Goal: Information Seeking & Learning: Learn about a topic

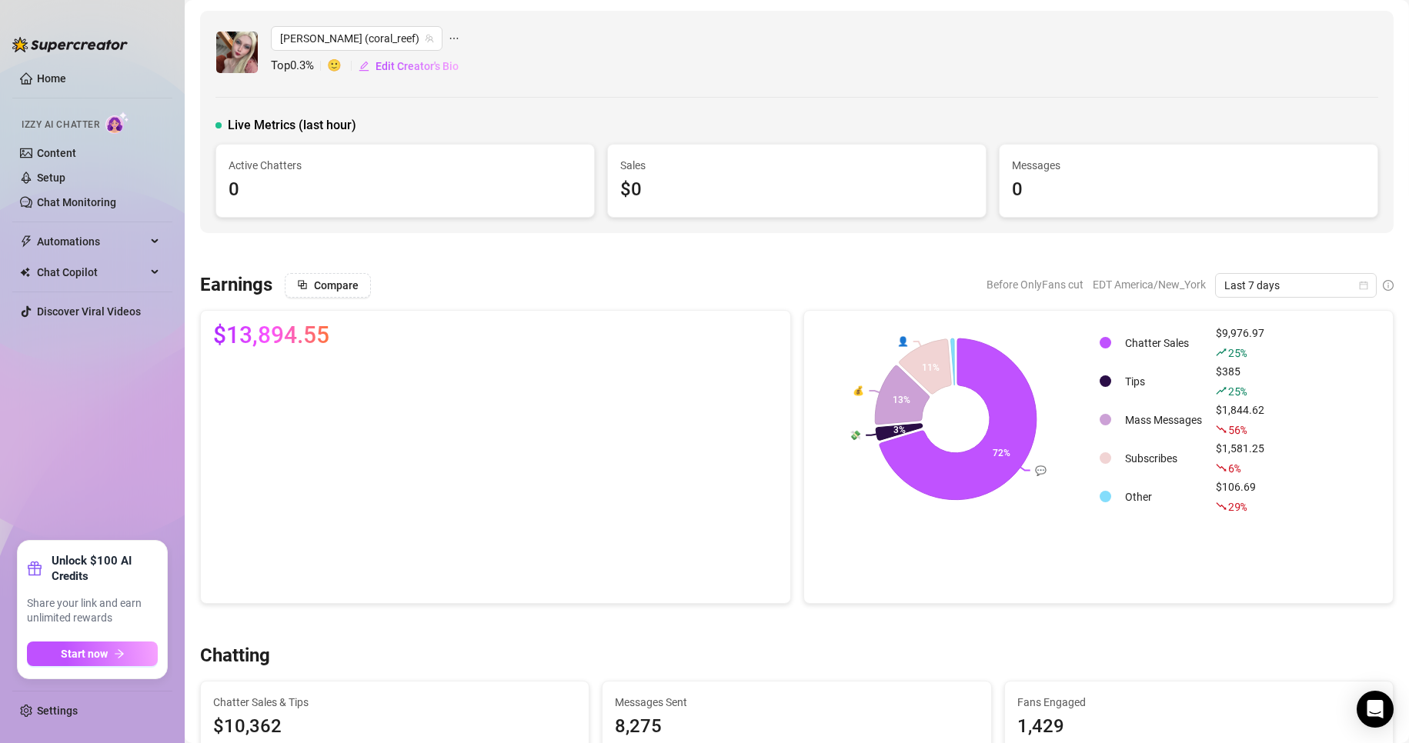
click at [1345, 289] on span "Last 7 days" at bounding box center [1295, 285] width 143 height 23
click at [1241, 412] on div "Custom date" at bounding box center [1282, 414] width 137 height 17
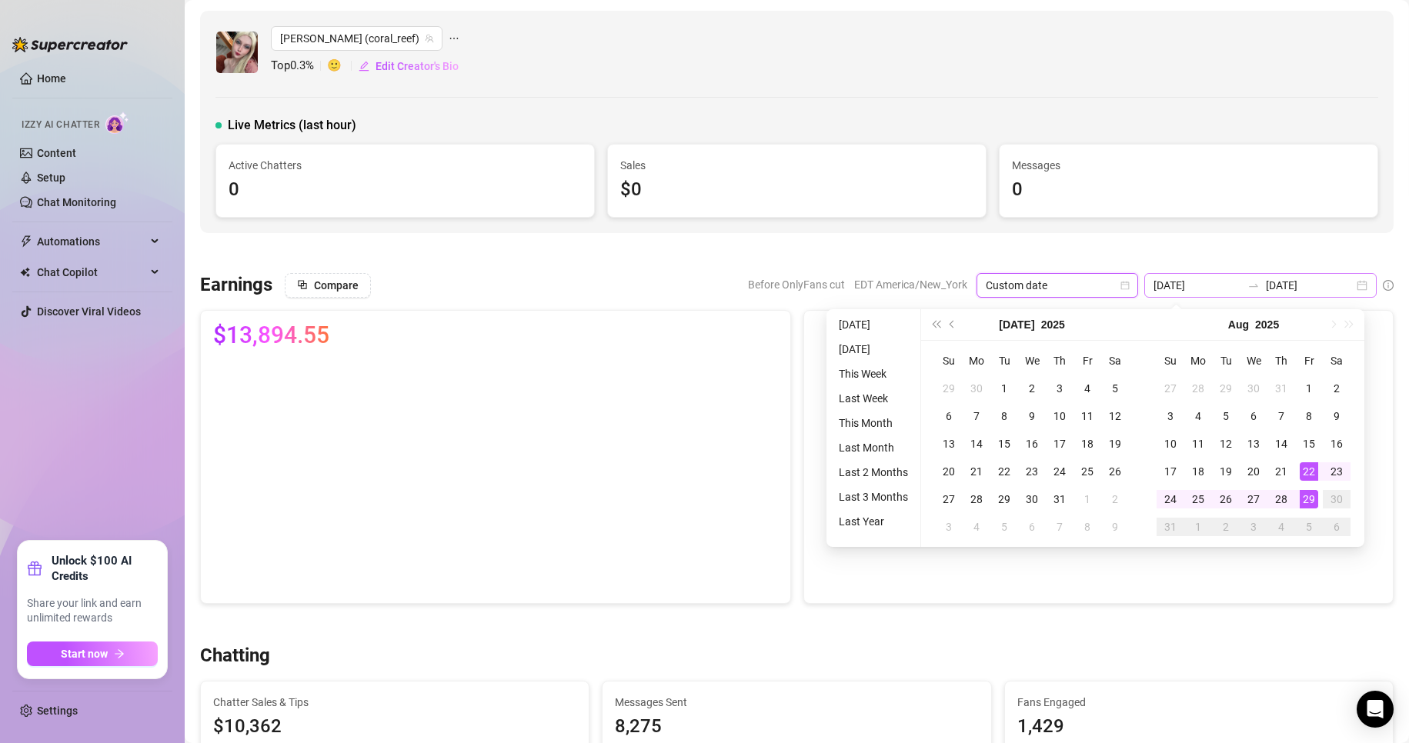
click at [1351, 286] on div "2025-08-22 2025-08-29" at bounding box center [1260, 285] width 232 height 25
type input "2025-08-29"
click at [1306, 500] on div "29" at bounding box center [1309, 499] width 18 height 18
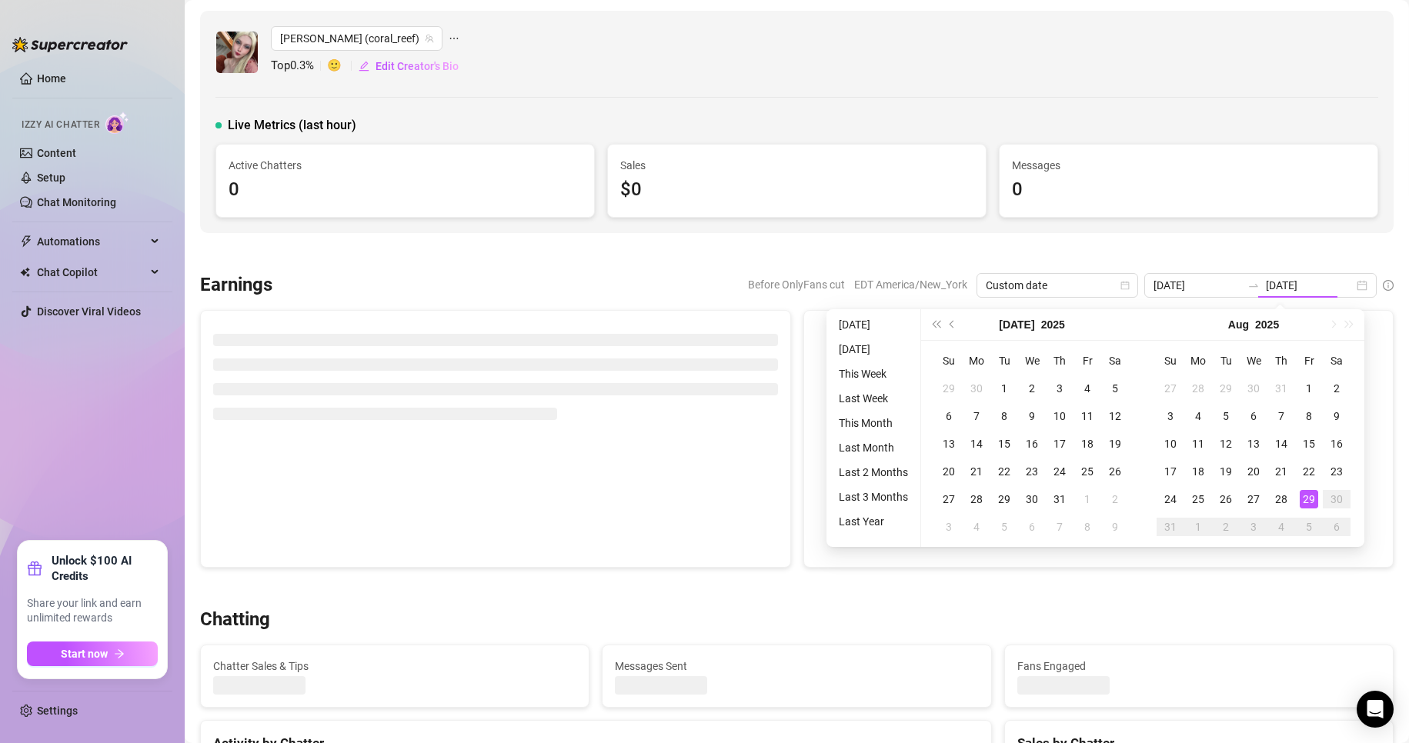
type input "2025-08-29"
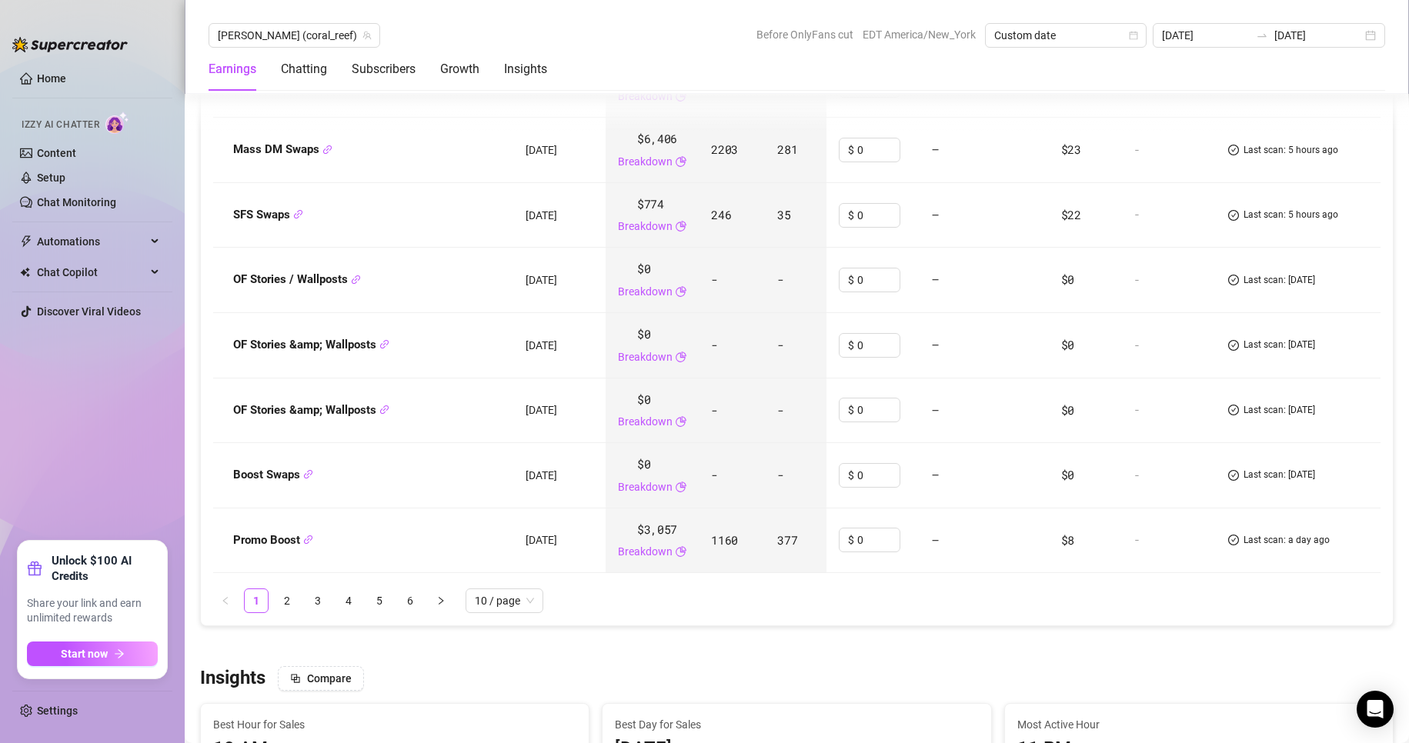
scroll to position [2129, 0]
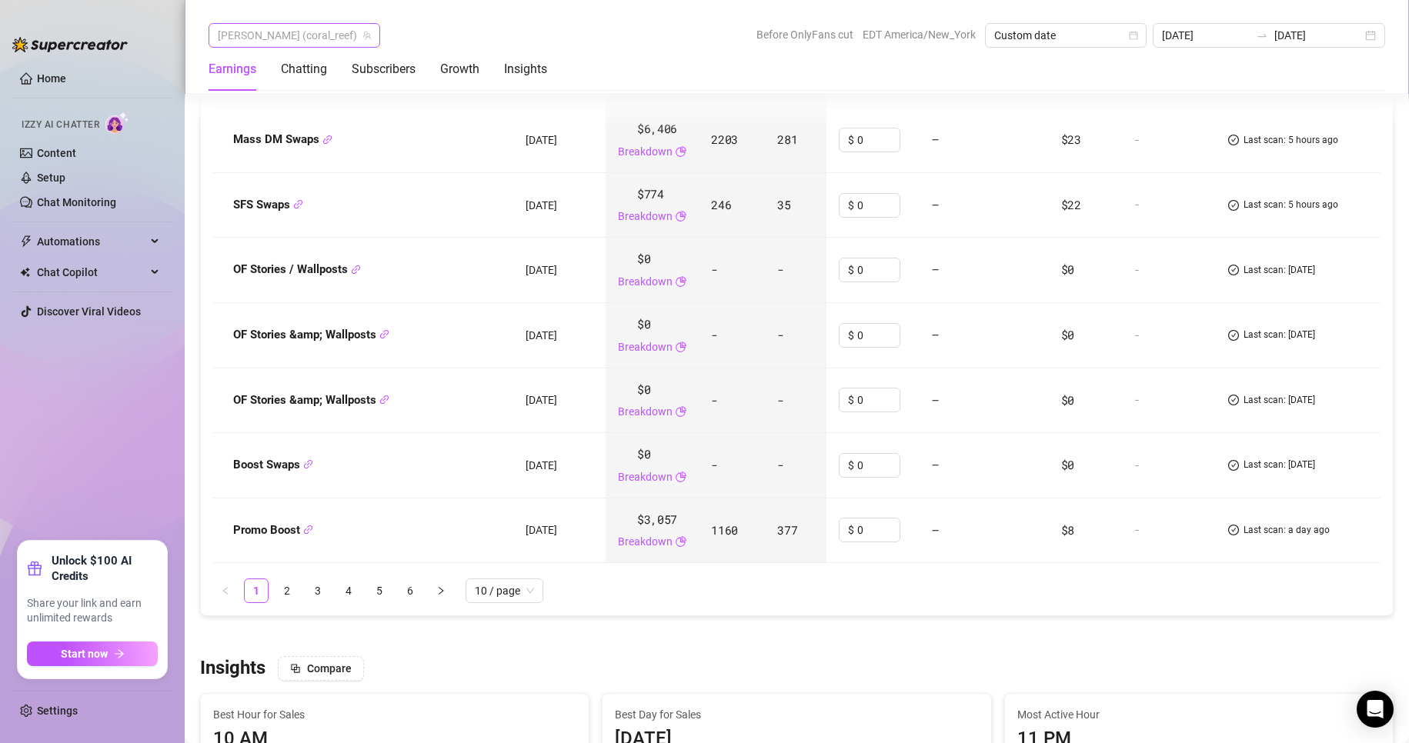
click at [255, 34] on span "Anna (coral_reef)" at bounding box center [294, 35] width 153 height 23
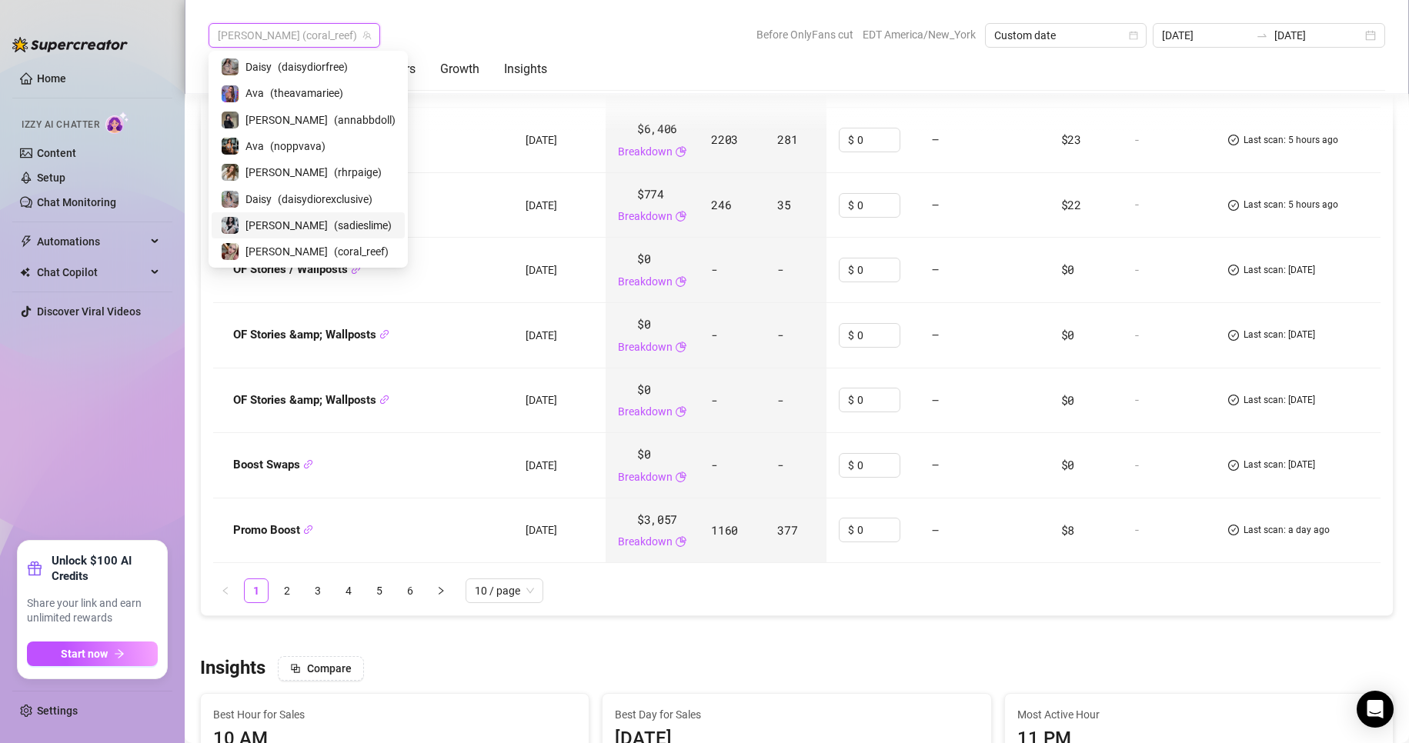
click at [334, 231] on span "( sadieslime )" at bounding box center [363, 225] width 58 height 17
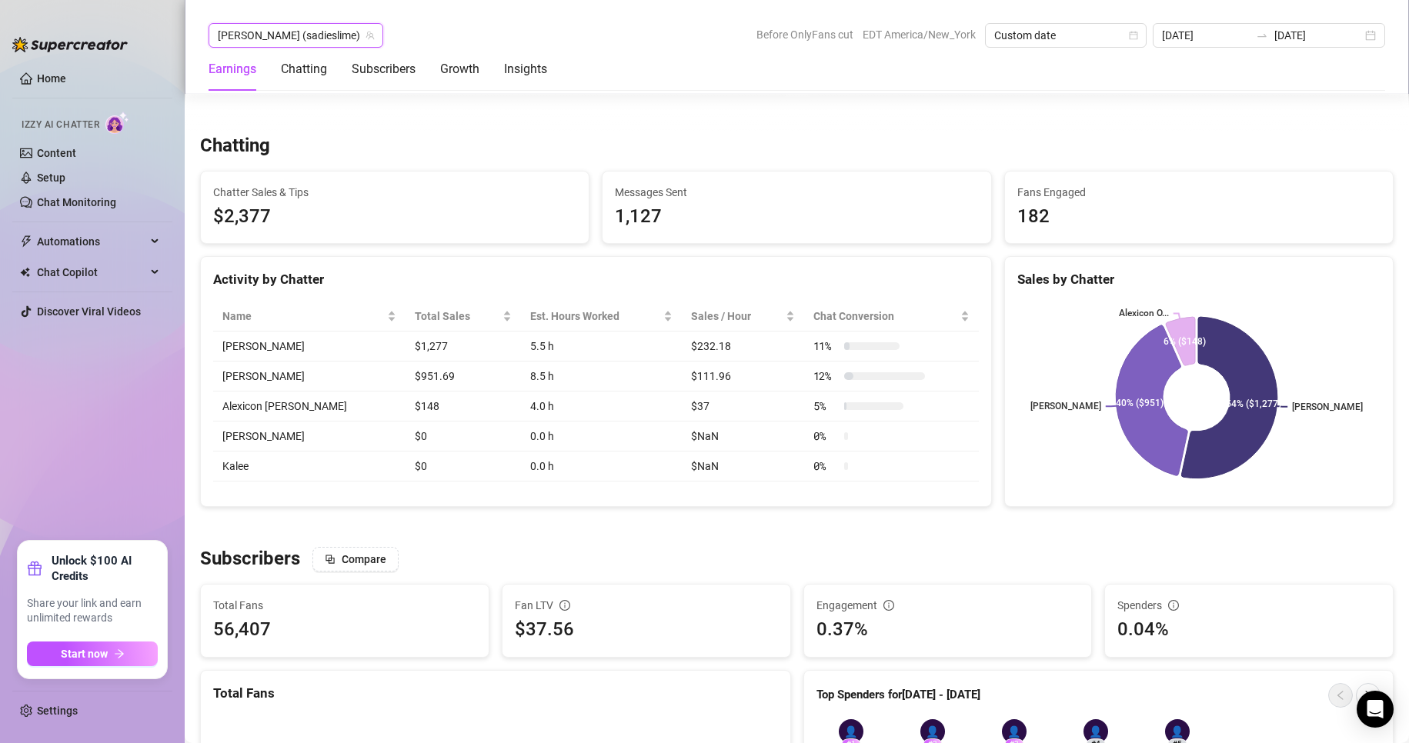
scroll to position [509, 0]
click at [297, 23] on div "Sadie (sadieslime)" at bounding box center [296, 35] width 175 height 25
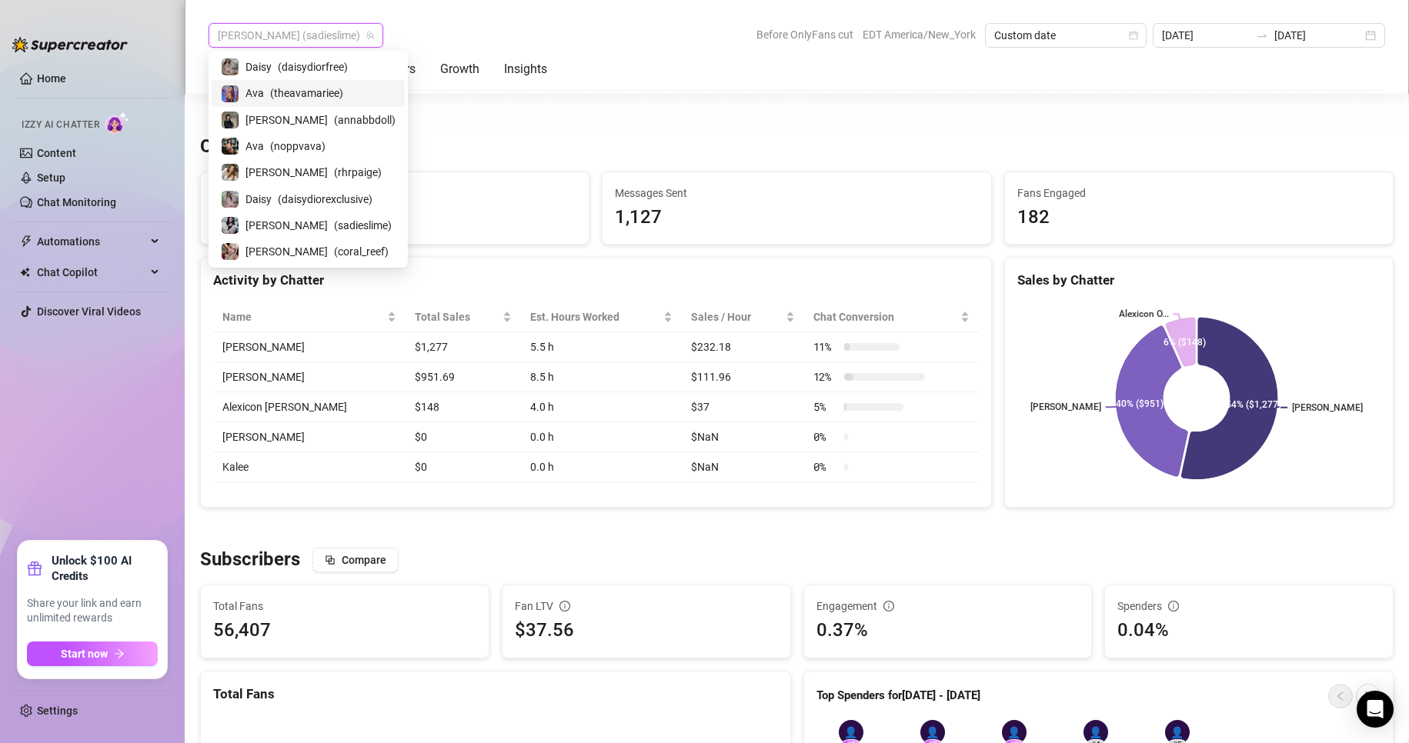
click at [270, 96] on span "( theavamariee )" at bounding box center [306, 93] width 73 height 17
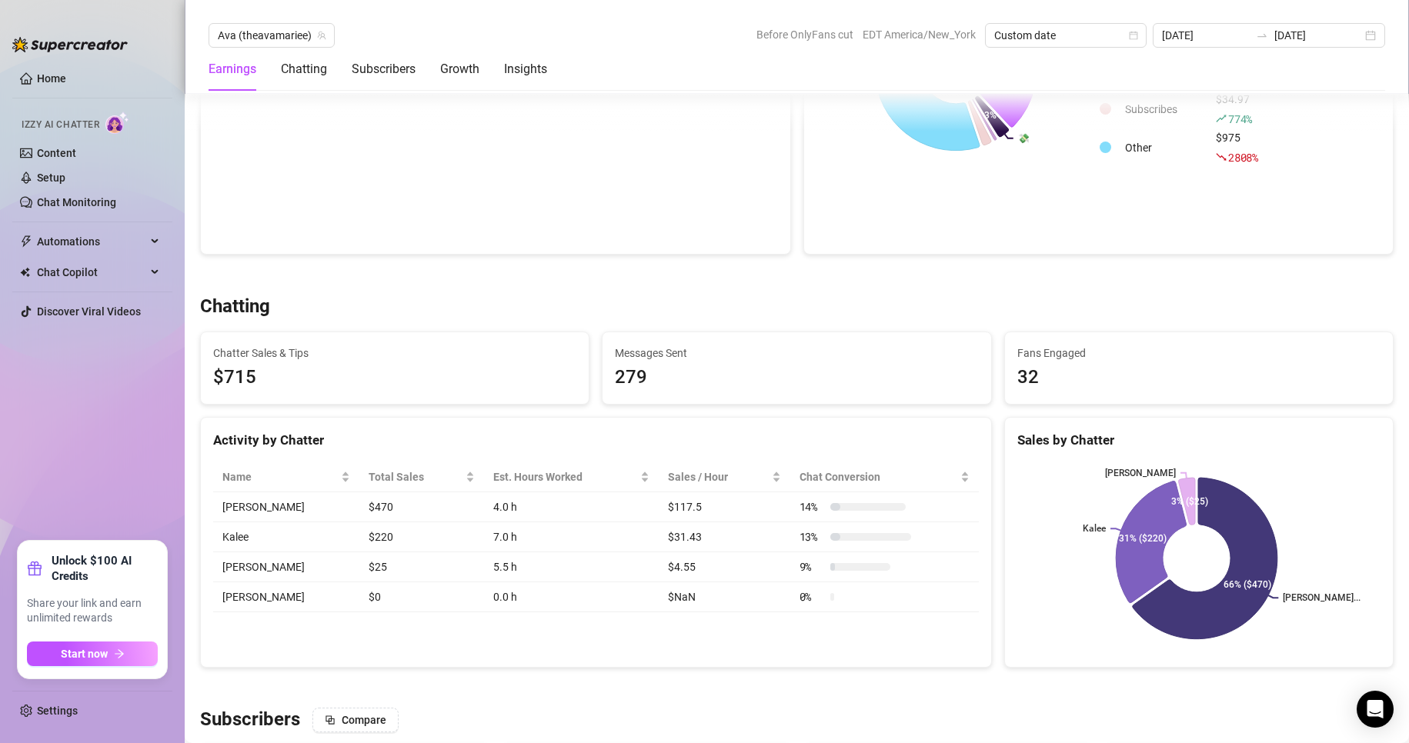
scroll to position [350, 0]
click at [317, 38] on icon "team" at bounding box center [321, 35] width 9 height 9
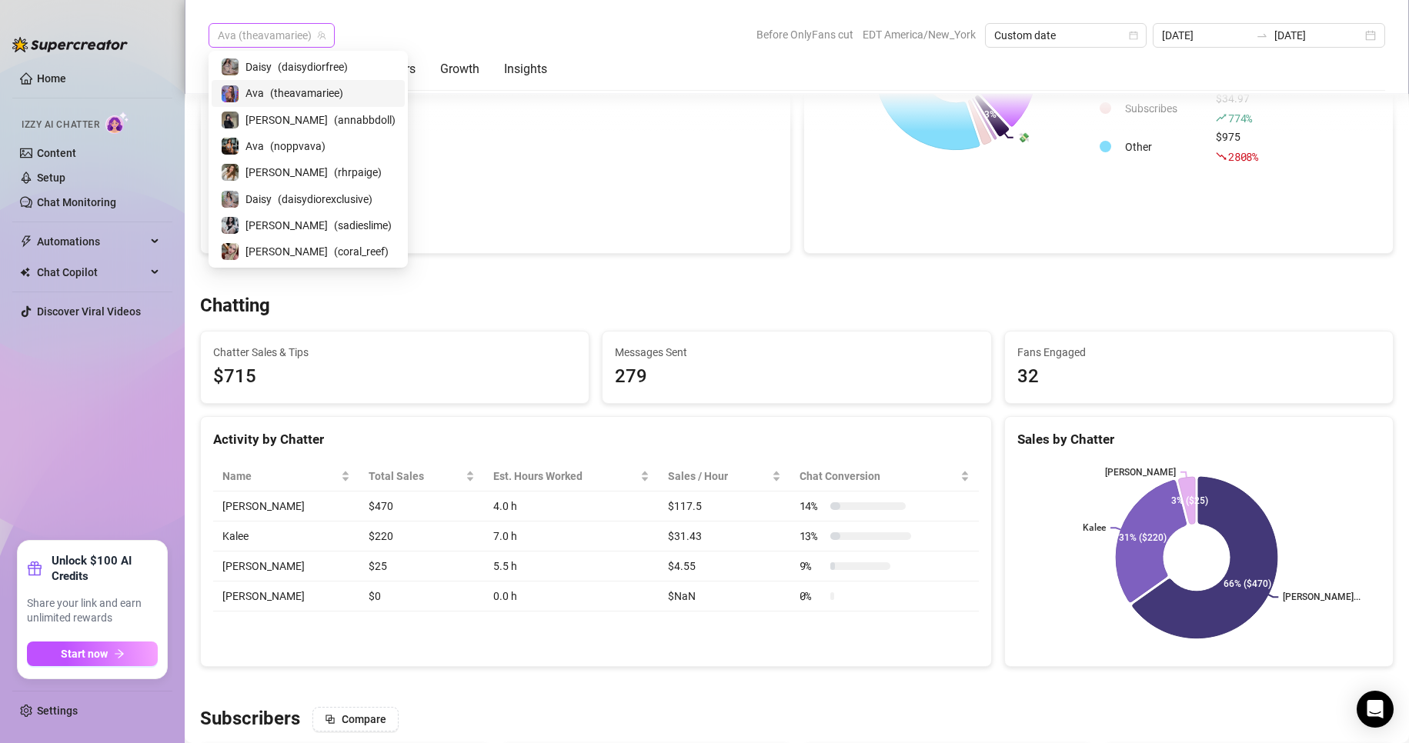
click at [290, 35] on span "Ava (theavamariee)" at bounding box center [272, 35] width 108 height 23
click at [334, 168] on span "( rhrpaige )" at bounding box center [358, 172] width 48 height 17
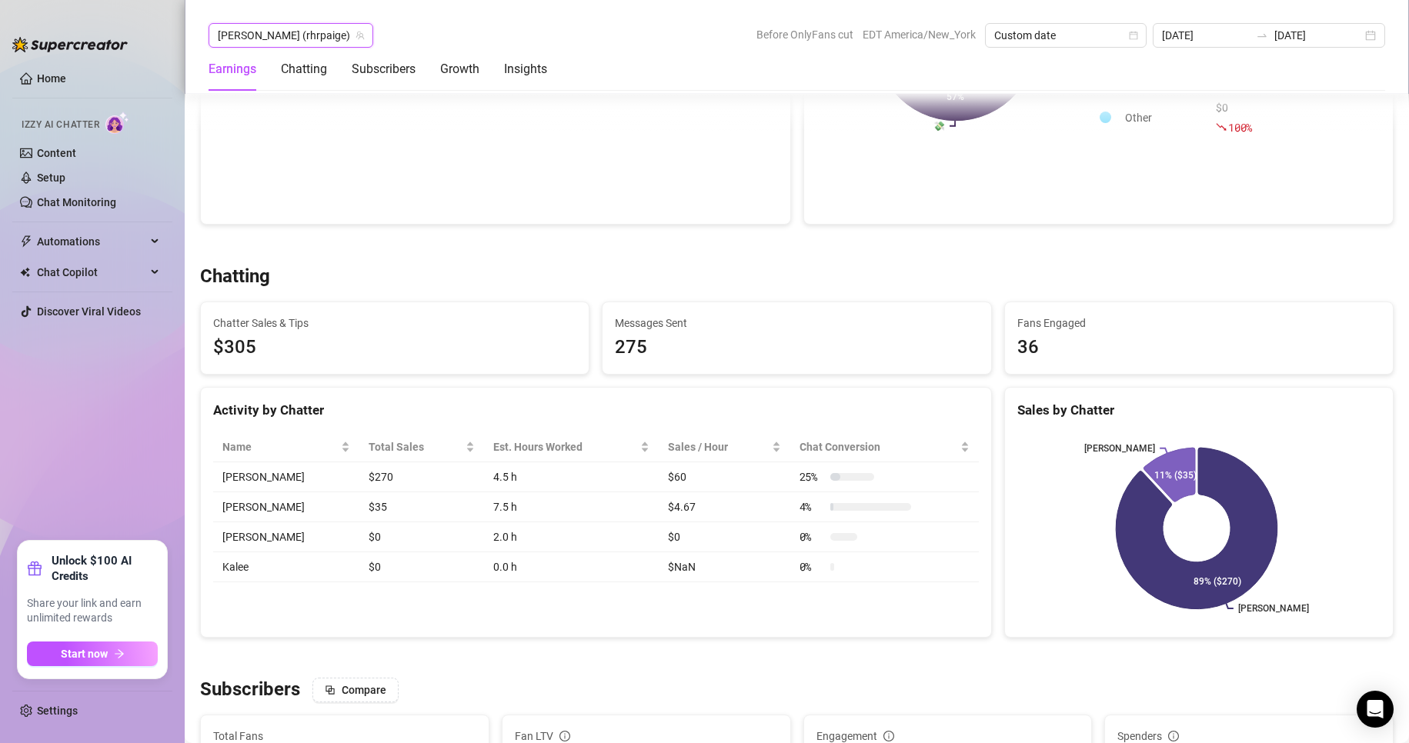
scroll to position [380, 0]
